Goal: Task Accomplishment & Management: Use online tool/utility

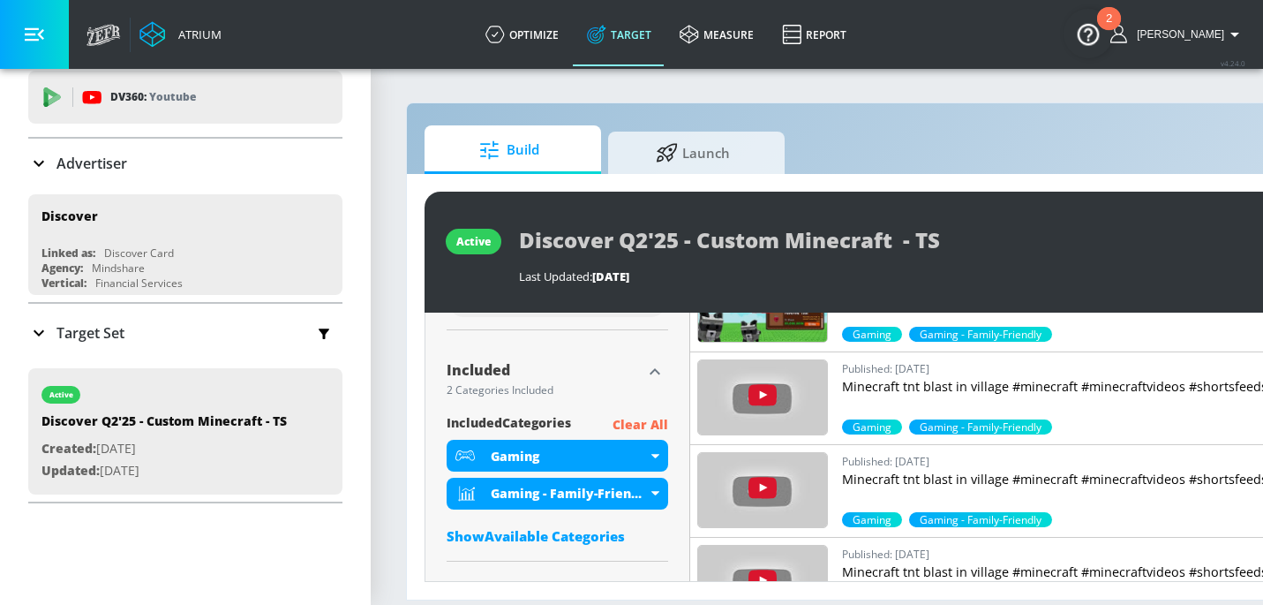
scroll to position [66, 0]
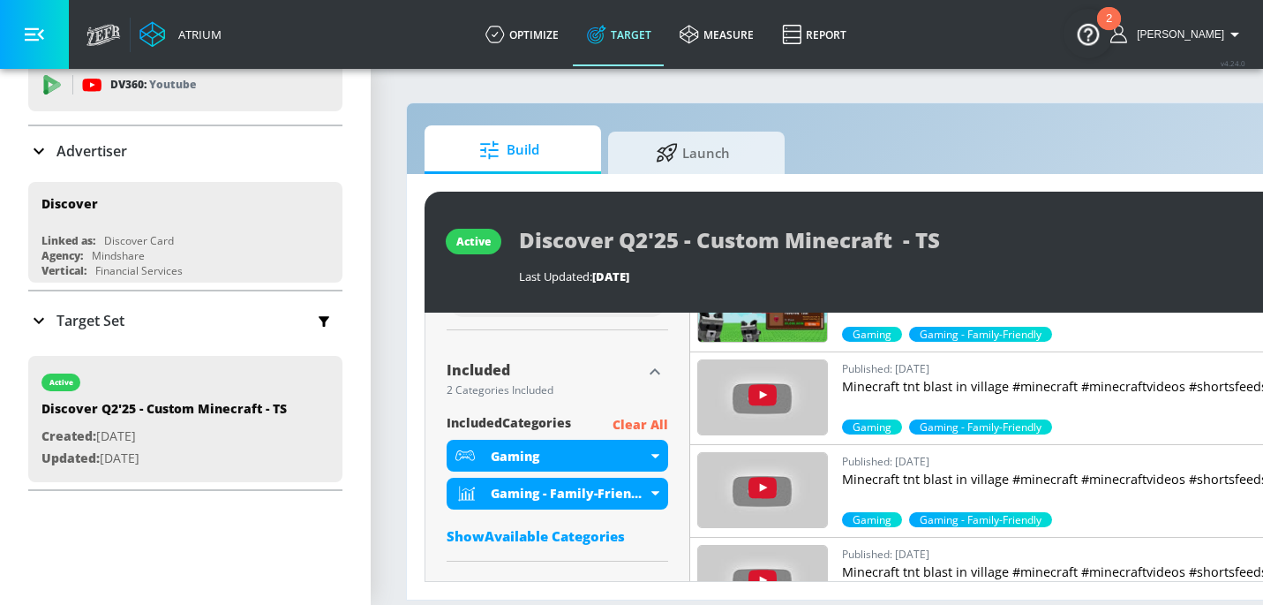
click at [96, 316] on p "Target Set" at bounding box center [91, 320] width 68 height 19
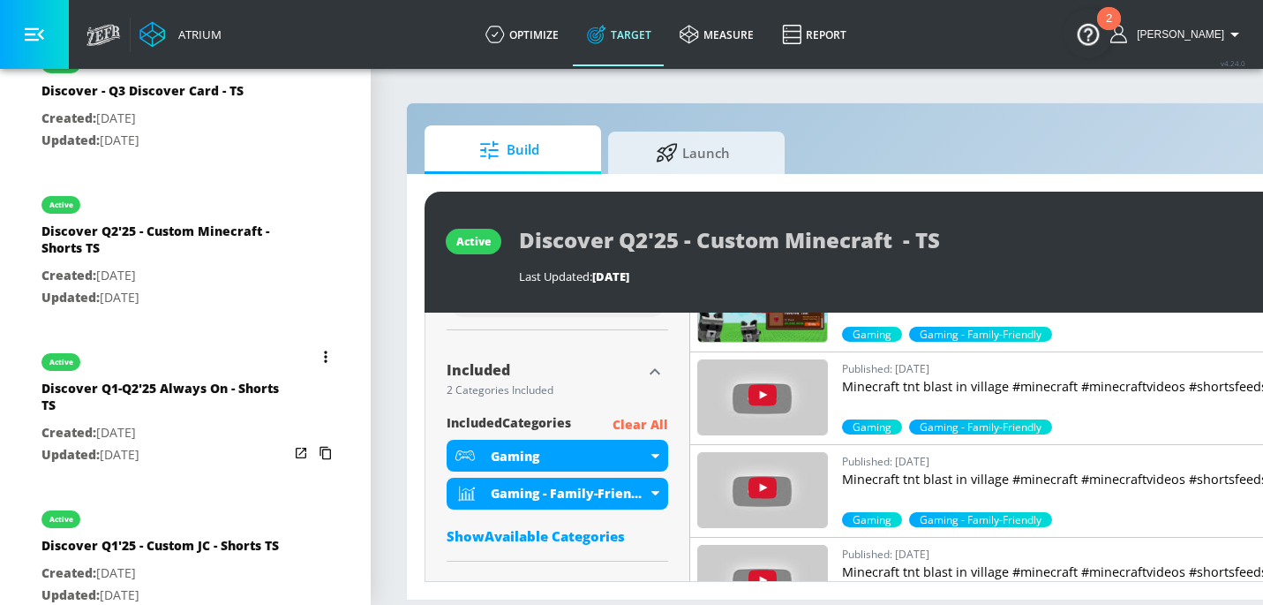
scroll to position [1197, 0]
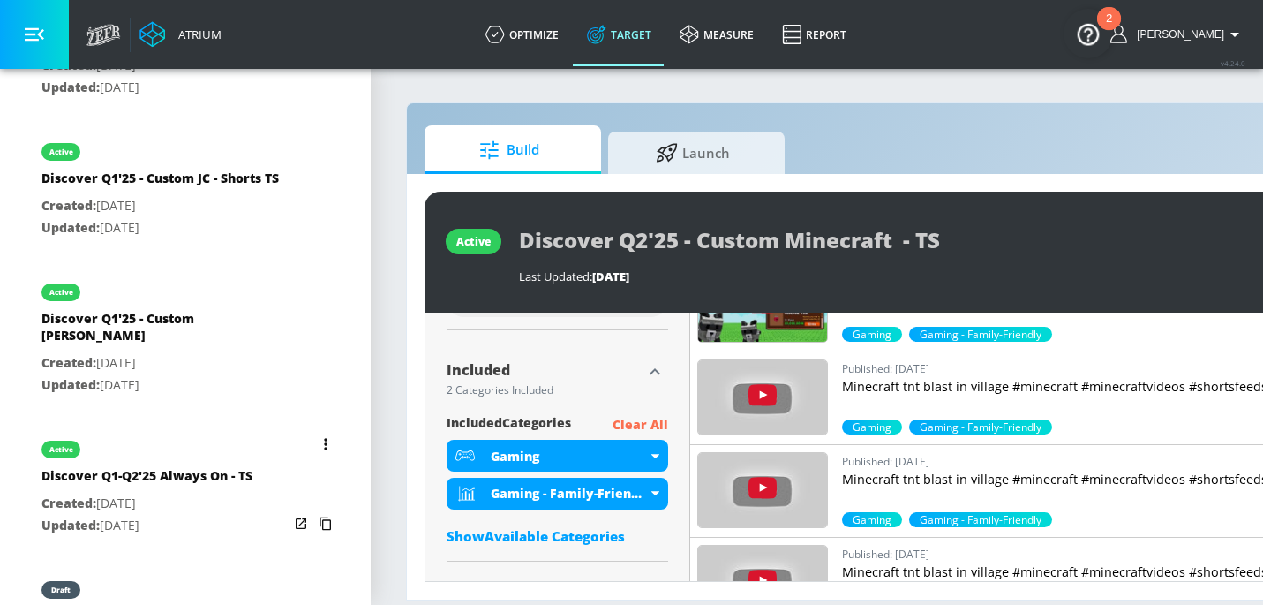
click at [181, 470] on div "Discover Q1-Q2'25 Always On - TS" at bounding box center [146, 480] width 211 height 26
type input "Discover Q1-Q2'25 Always On - TS"
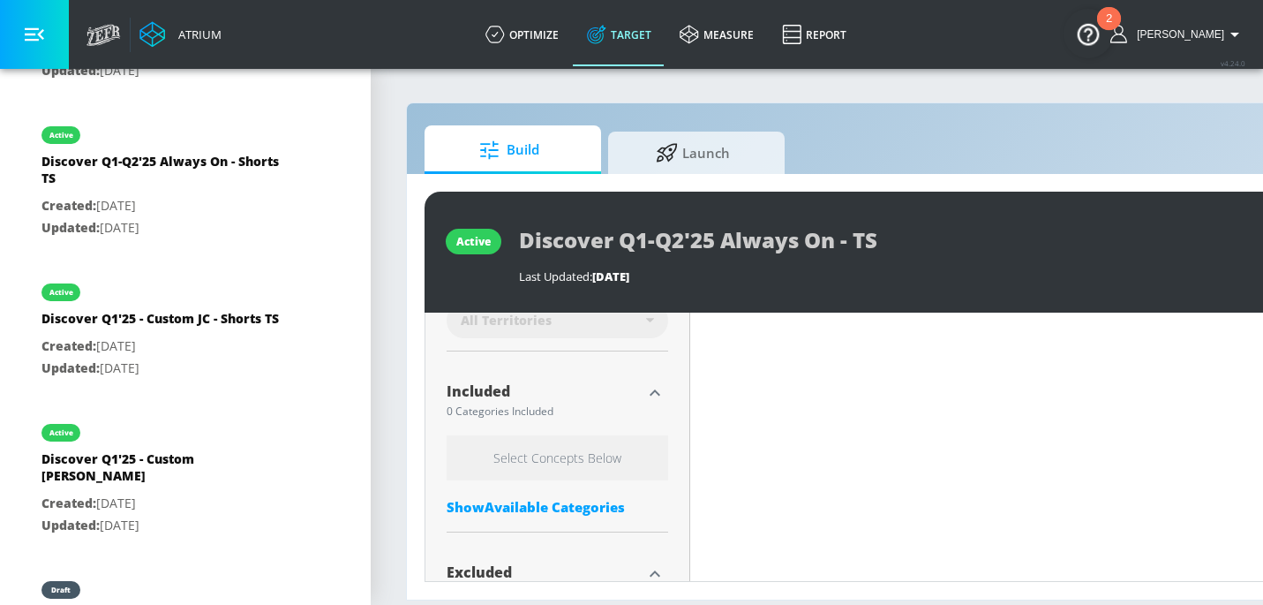
scroll to position [570, 0]
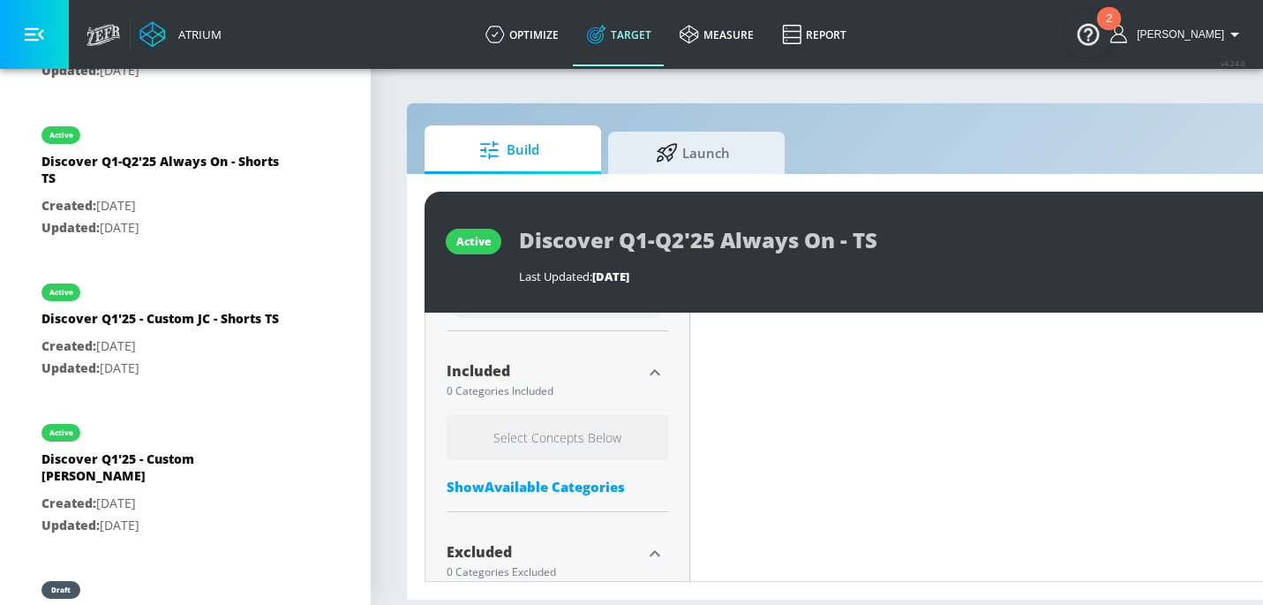
type input "0.51"
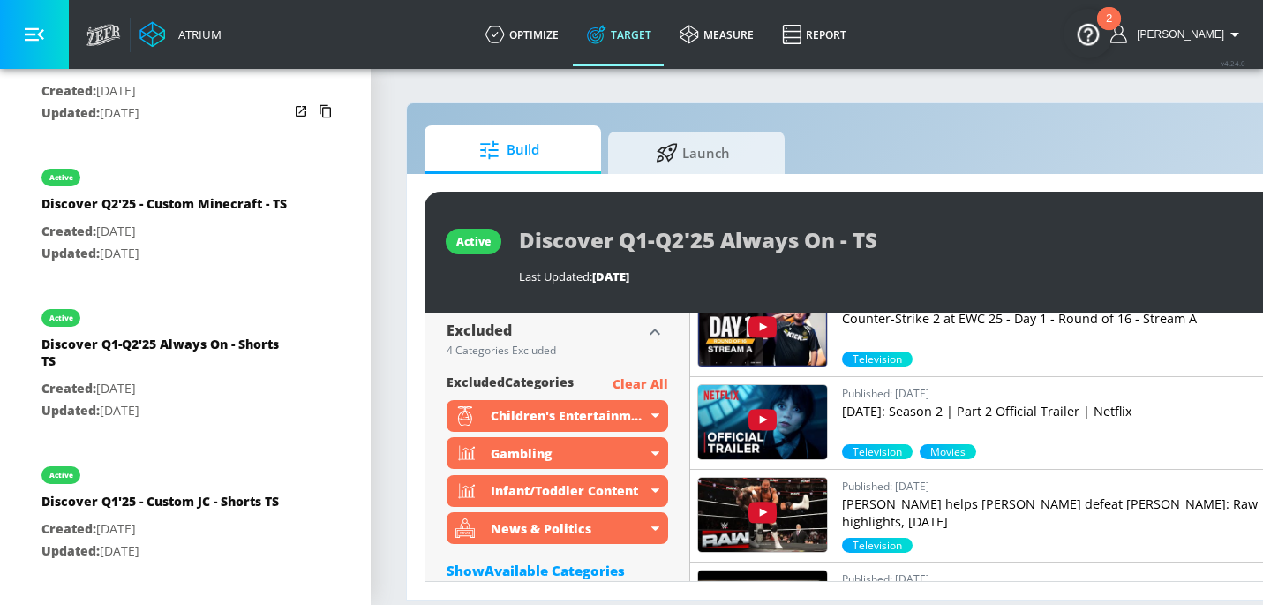
scroll to position [1013, 0]
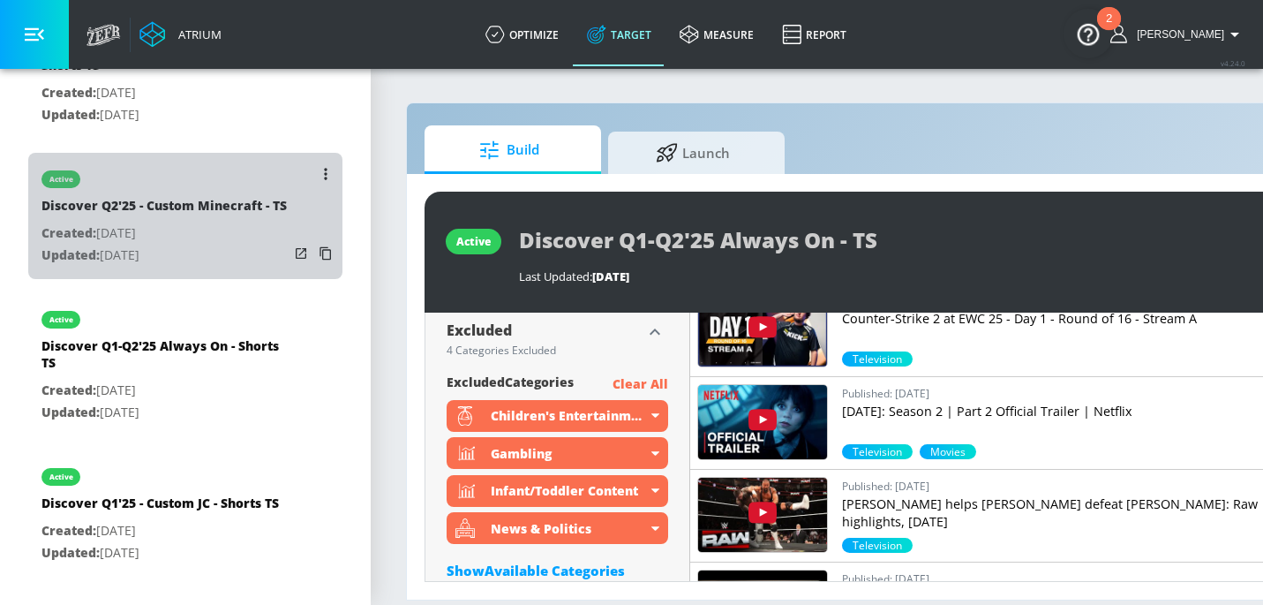
click at [207, 207] on div "Discover Q2'25 - Custom Minecraft - TS" at bounding box center [163, 210] width 245 height 26
type input "Discover Q2'25 - Custom Minecraft - TS"
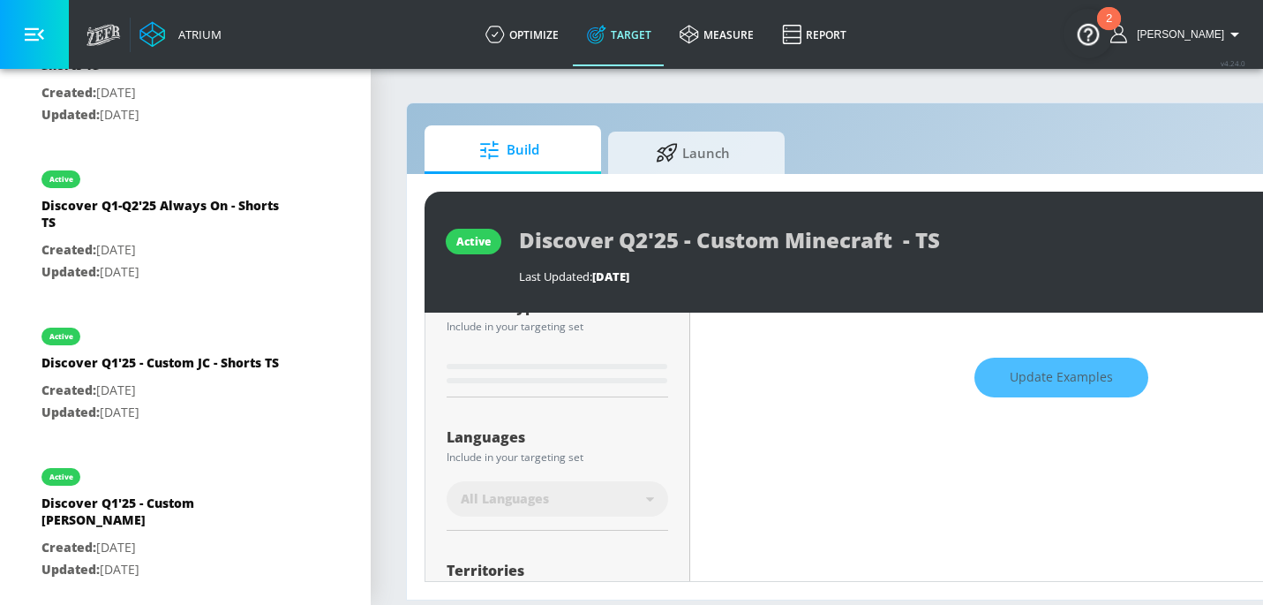
scroll to position [51, 0]
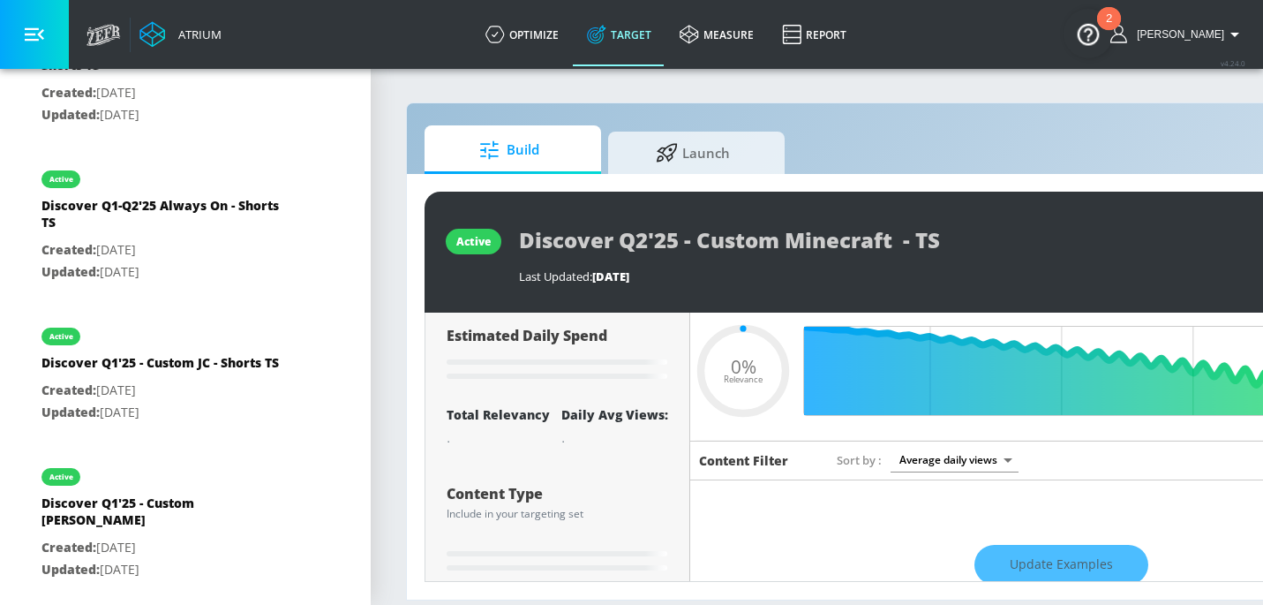
type input "0.5"
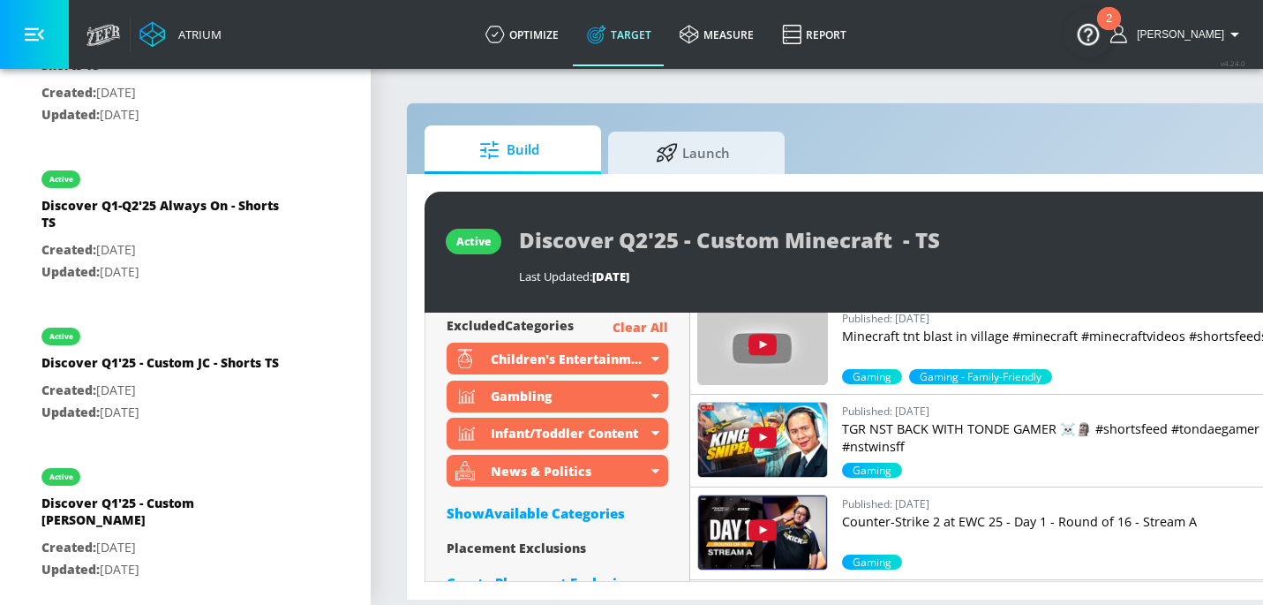
scroll to position [872, 0]
